Goal: Check status: Check status

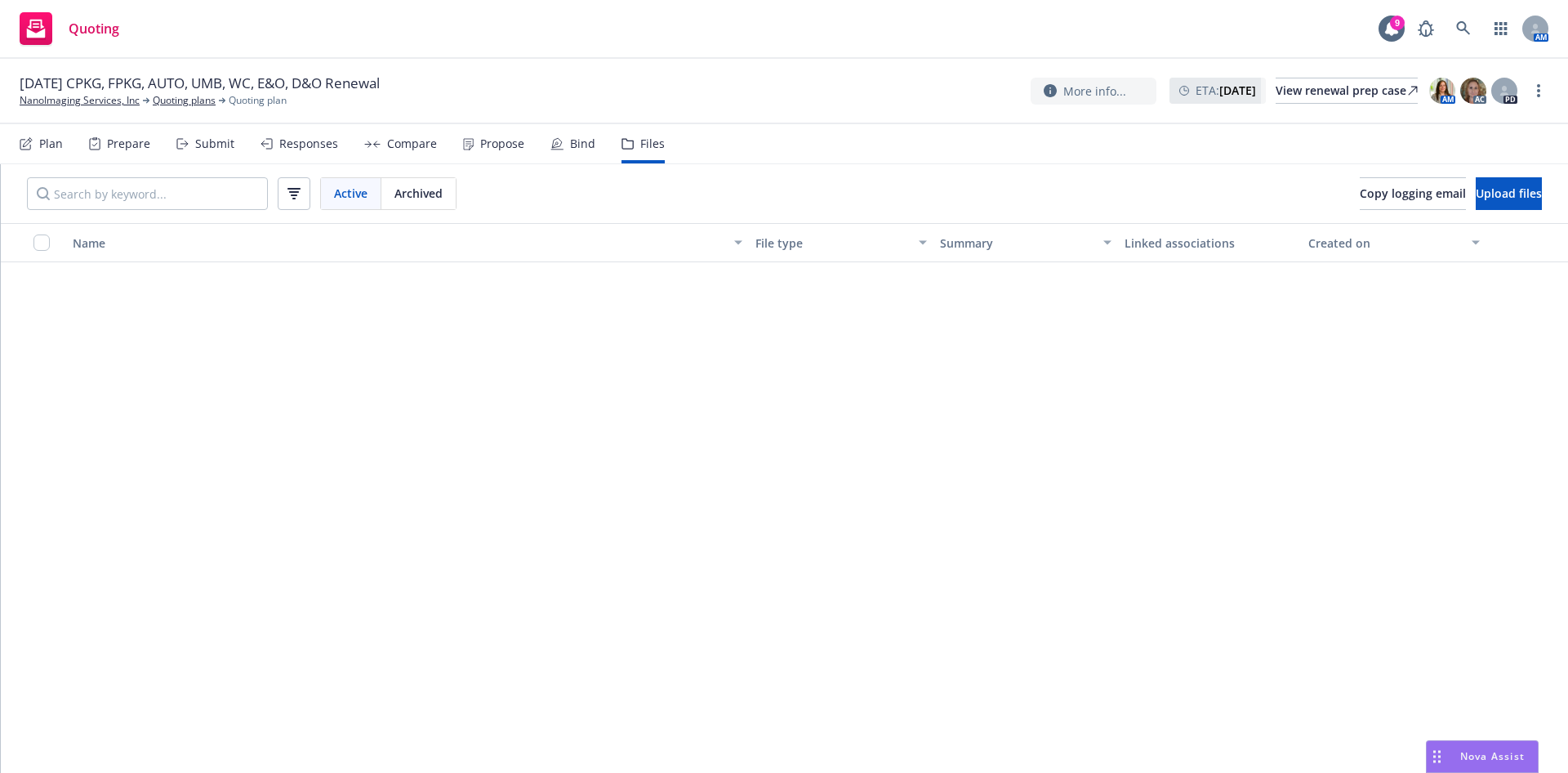
scroll to position [2082, 0]
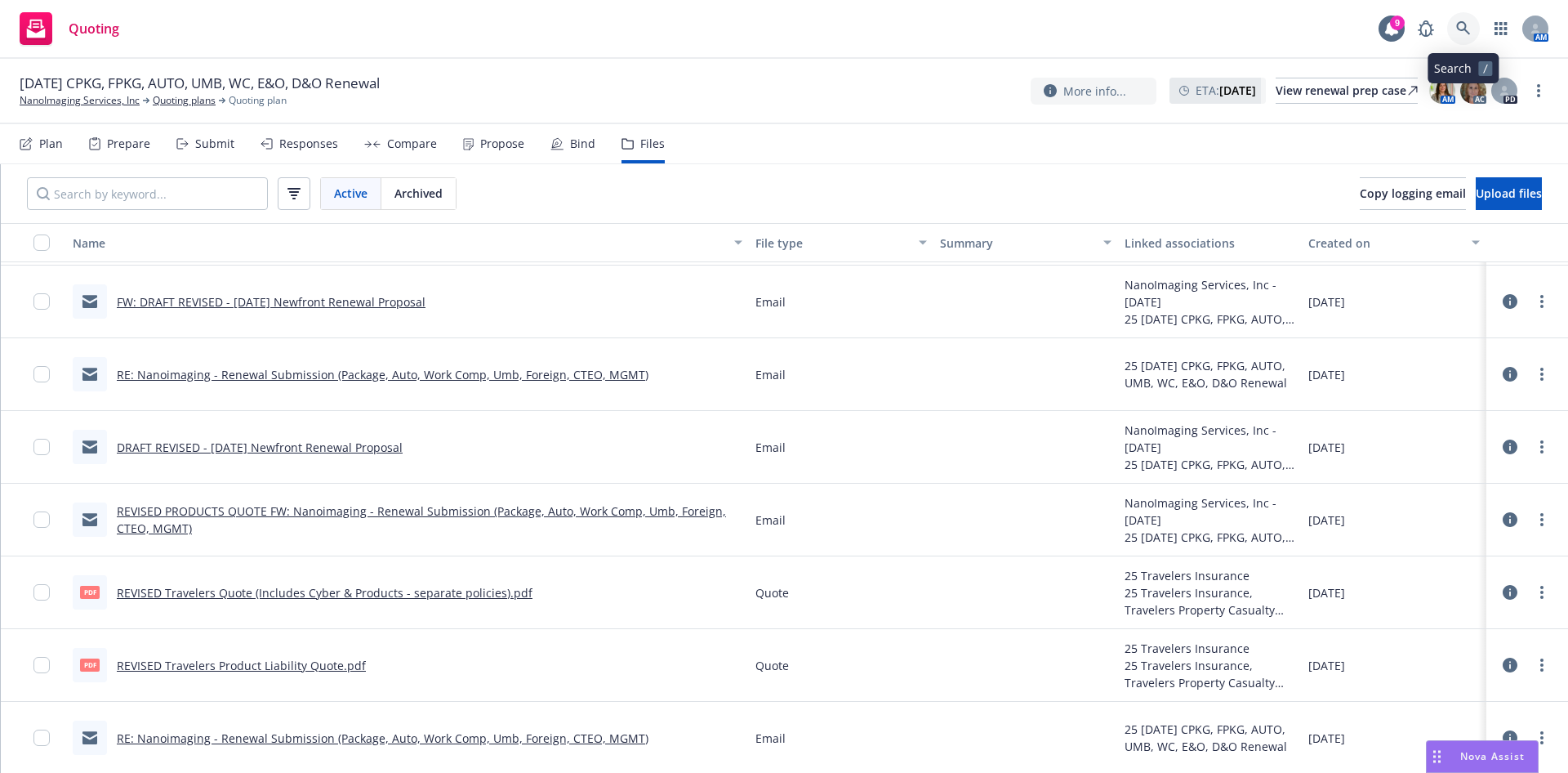
click at [1454, 26] on link at bounding box center [1463, 29] width 32 height 32
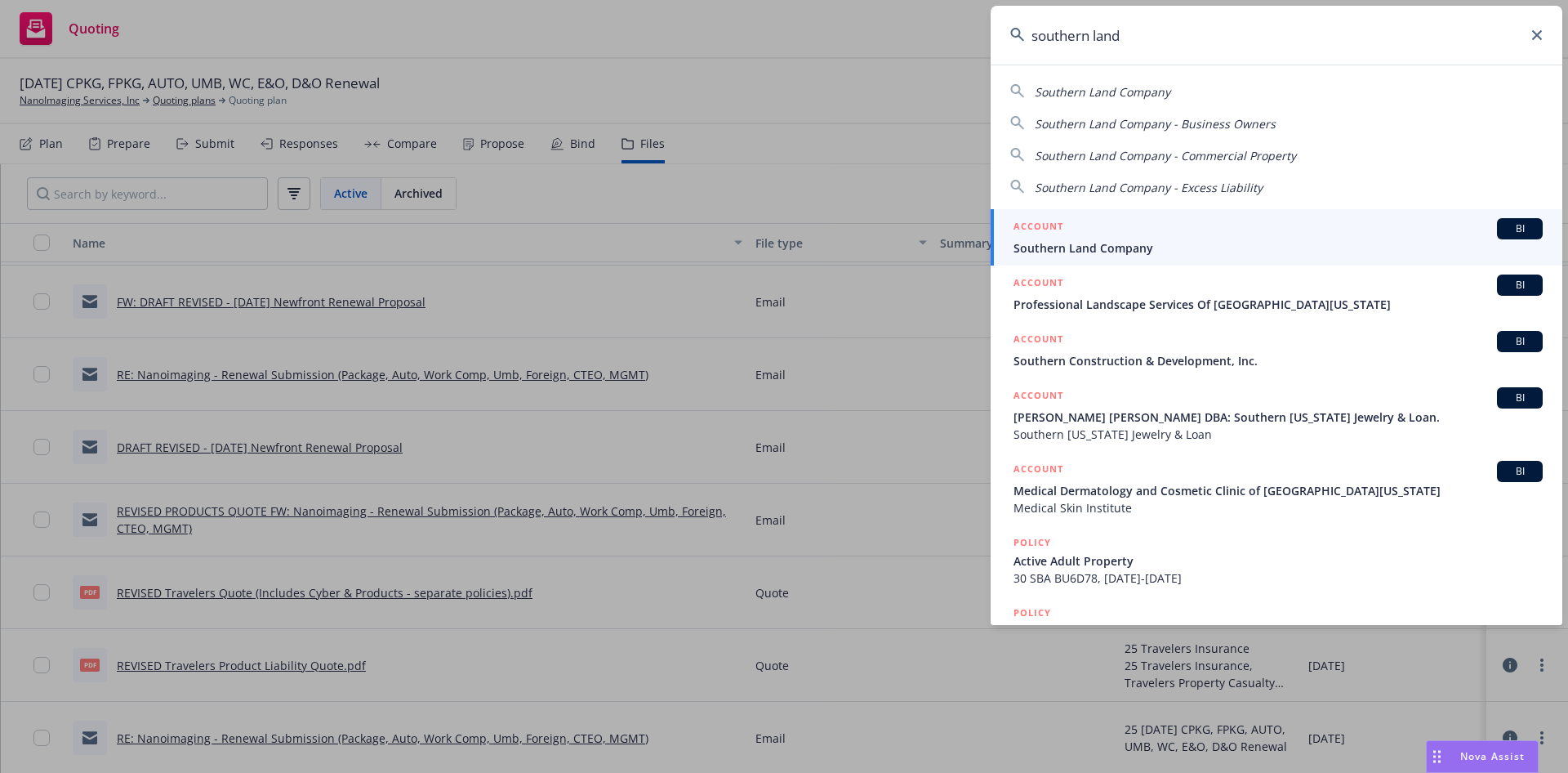
type input "southern land"
click at [1098, 240] on span "Southern Land Company" at bounding box center [1277, 247] width 529 height 17
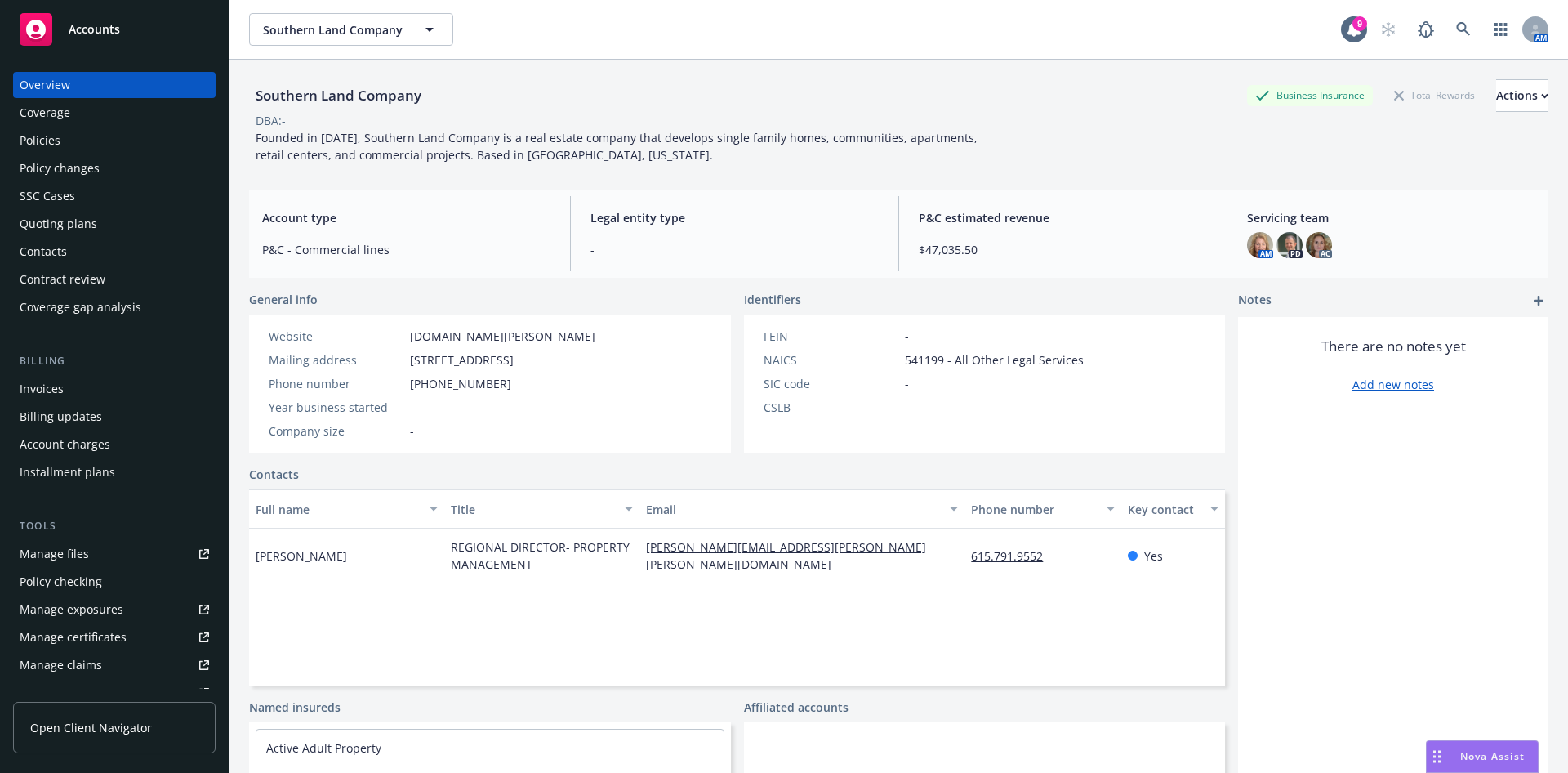
click at [35, 190] on div "SSC Cases" at bounding box center [48, 195] width 56 height 26
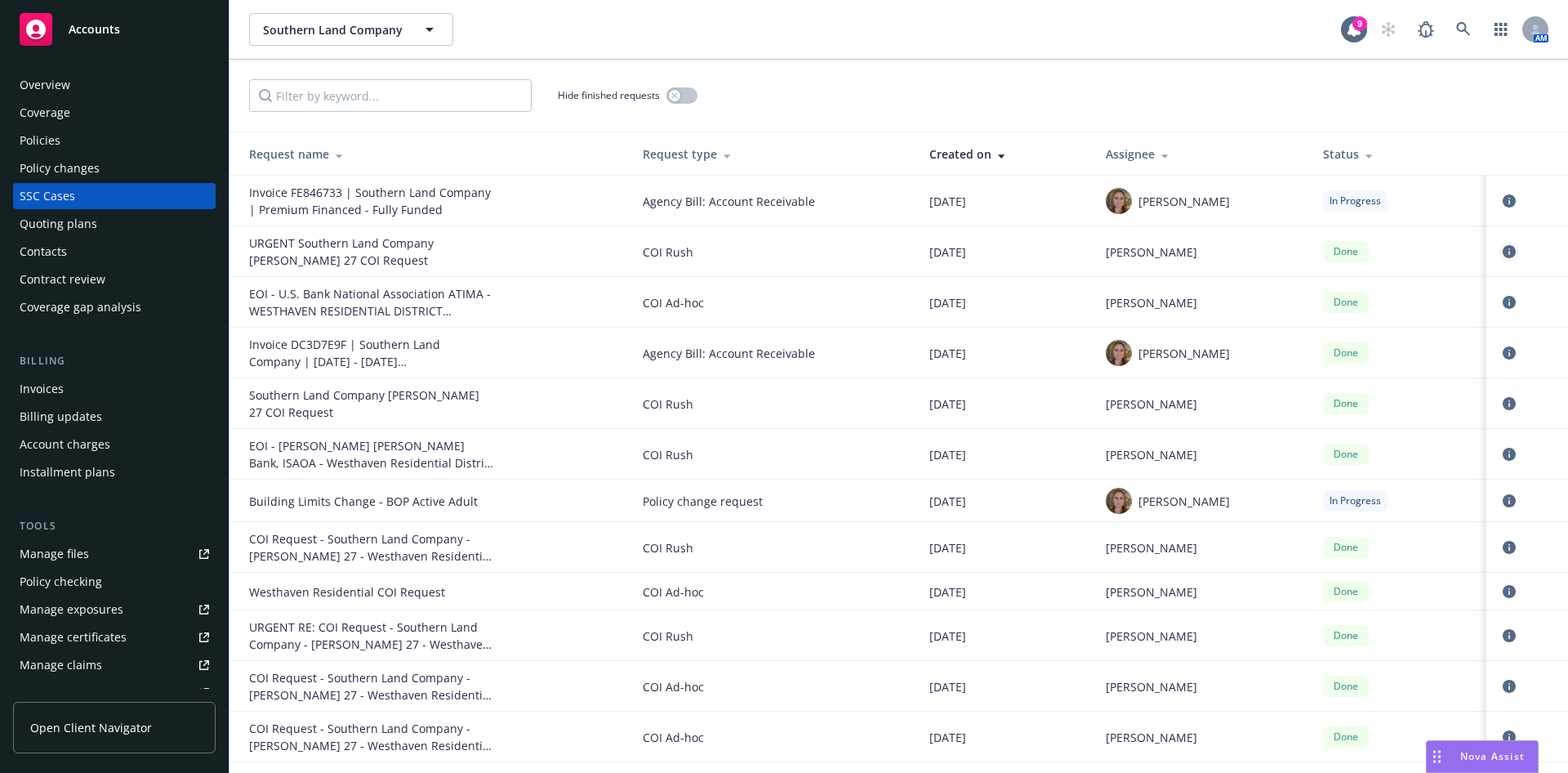
click at [1499, 251] on link "circleInformation" at bounding box center [1509, 252] width 20 height 20
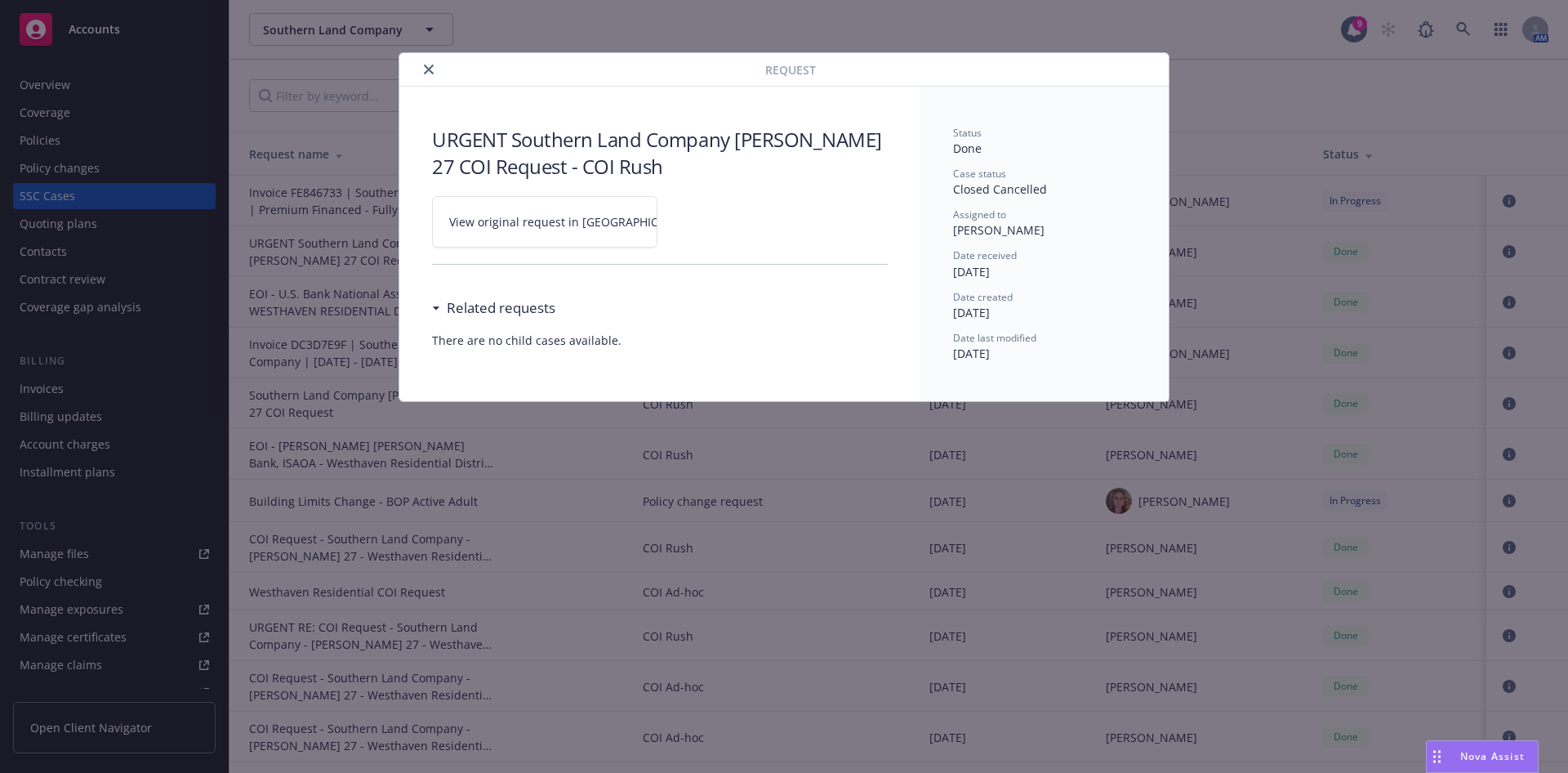
click at [542, 213] on span "View original request in [GEOGRAPHIC_DATA]" at bounding box center [572, 221] width 247 height 17
click at [428, 65] on icon "close" at bounding box center [428, 69] width 10 height 10
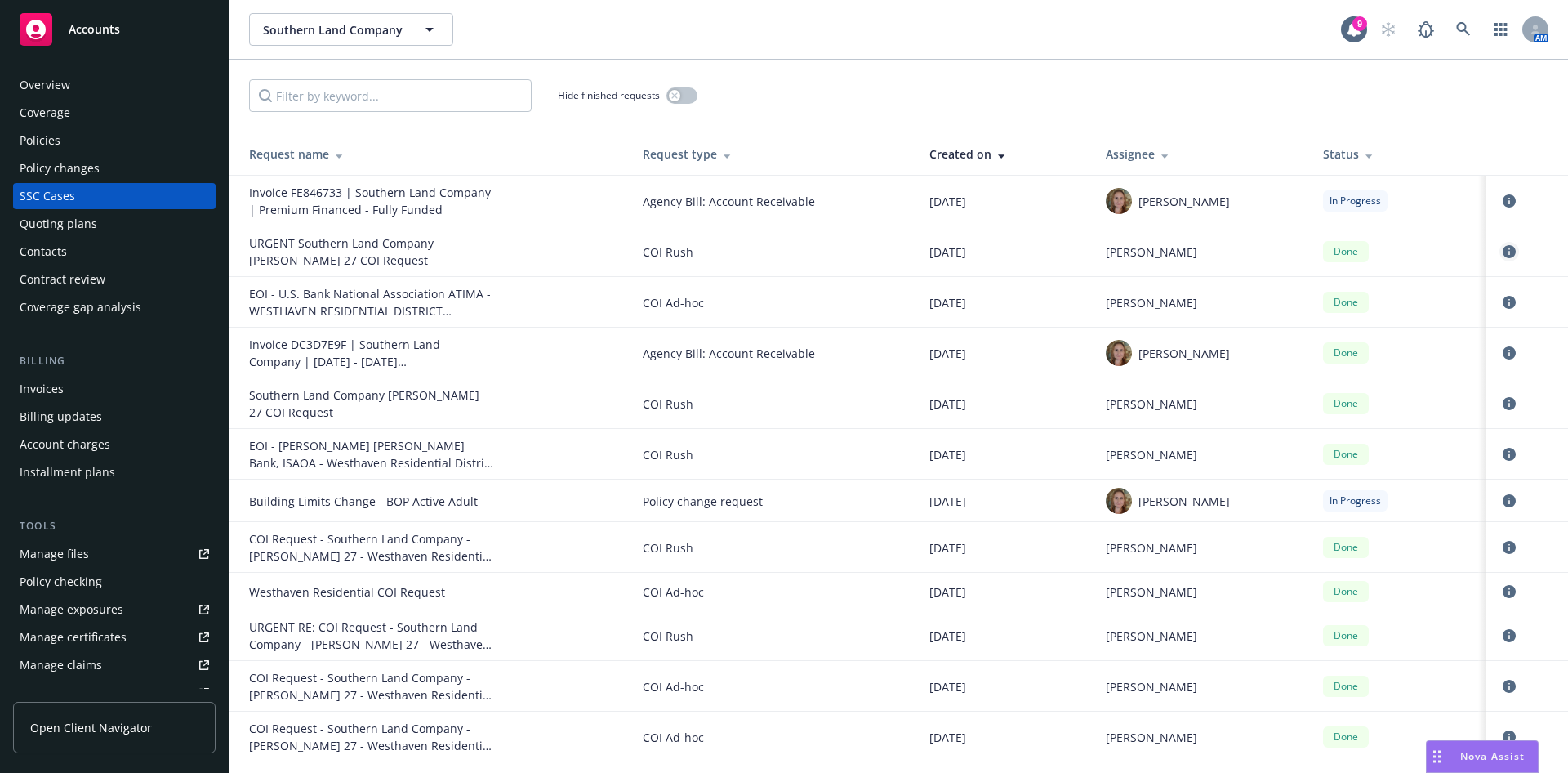
click at [1502, 245] on icon "circleInformation" at bounding box center [1509, 251] width 13 height 13
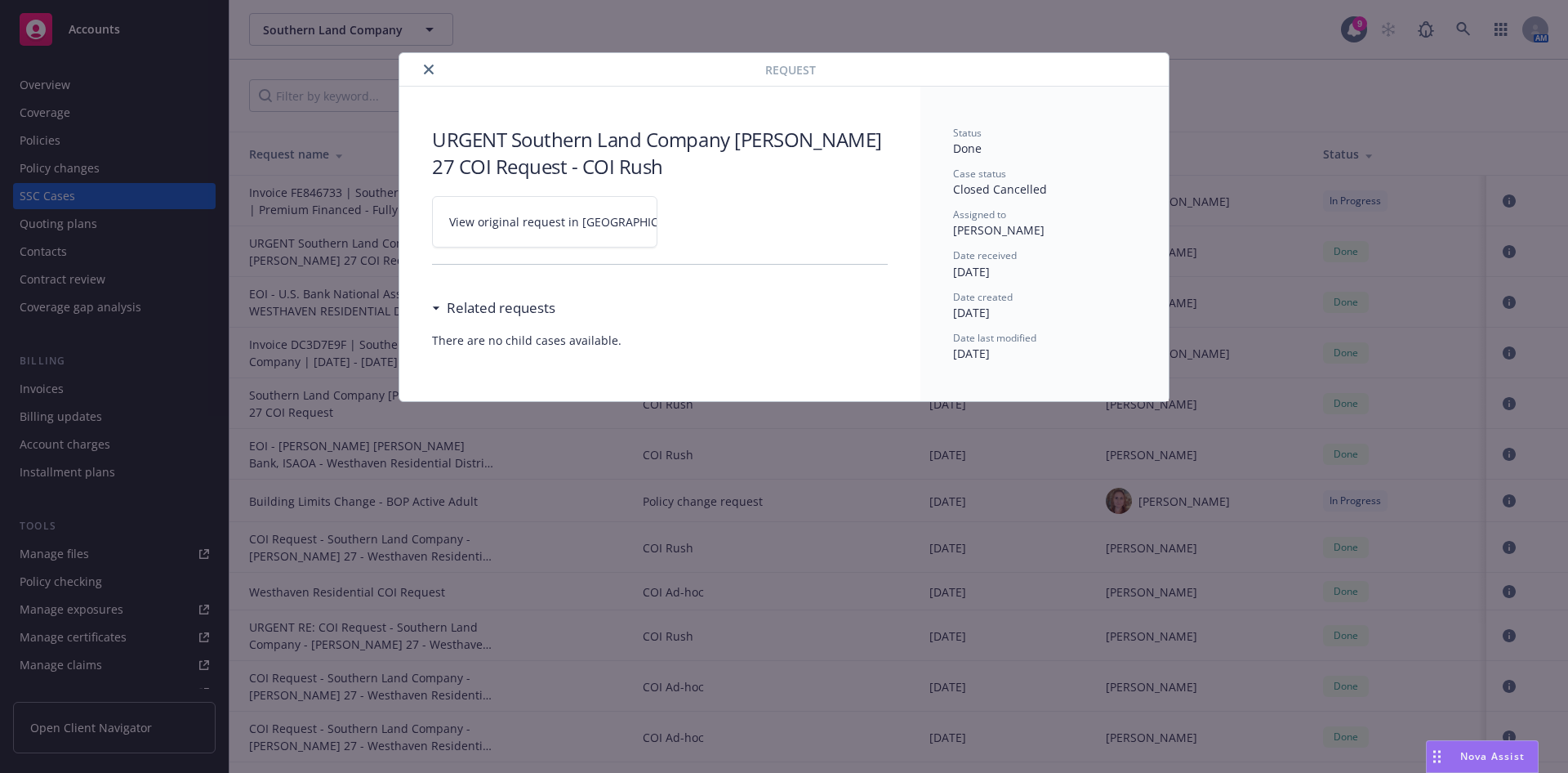
click at [546, 226] on span "View original request in [GEOGRAPHIC_DATA]" at bounding box center [572, 221] width 247 height 17
click at [431, 66] on icon "close" at bounding box center [428, 69] width 10 height 10
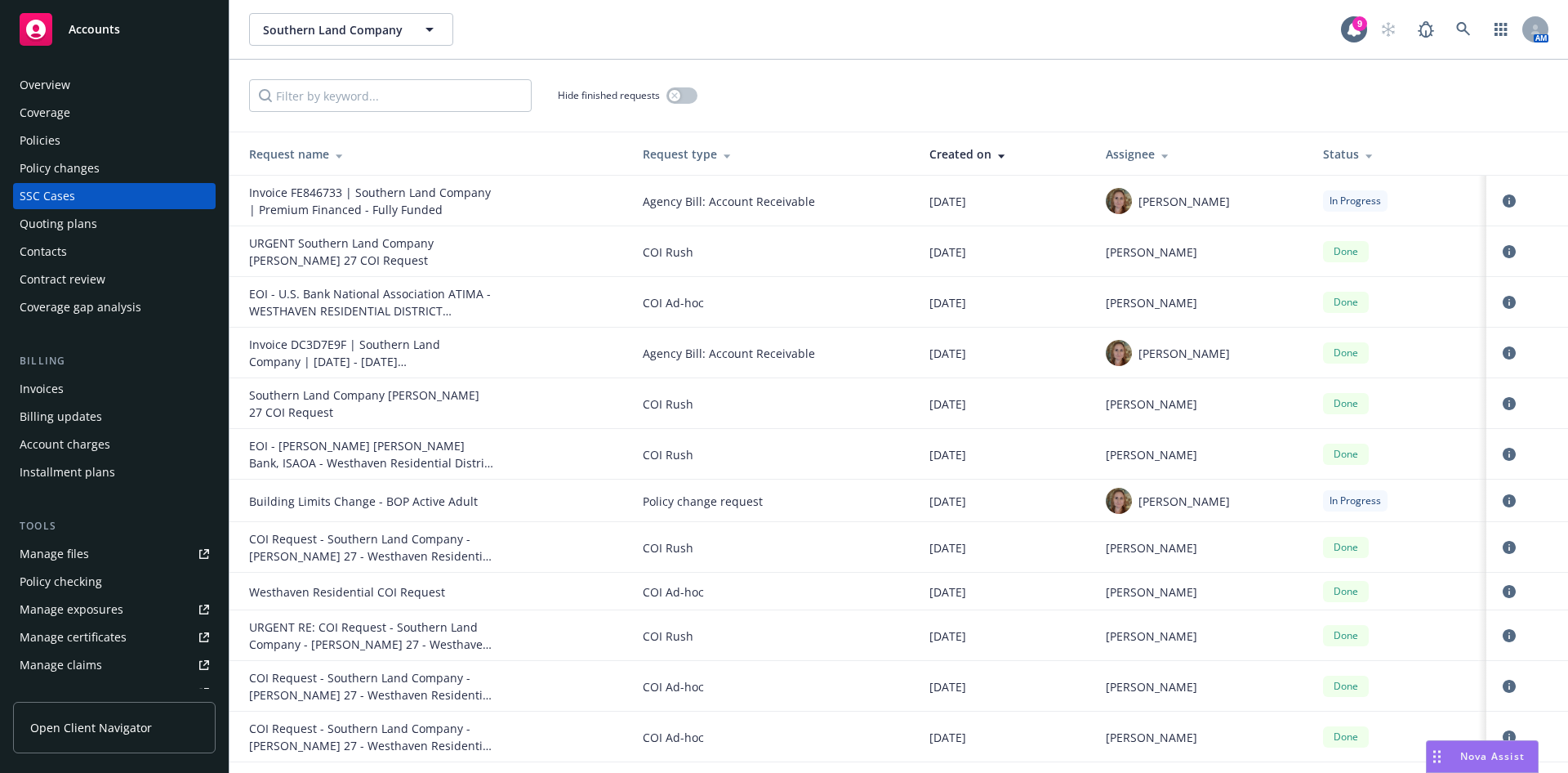
click at [84, 635] on div "Manage certificates" at bounding box center [73, 636] width 107 height 26
drag, startPoint x: 277, startPoint y: 292, endPoint x: 366, endPoint y: 282, distance: 89.6
click at [372, 285] on div "EOI - U.S. Bank National Association ATIMA - WESTHAVEN RESIDENTIAL DISTRICT ASS…" at bounding box center [372, 302] width 245 height 34
copy div "U.S. Bank Nationa"
